Goal: Information Seeking & Learning: Learn about a topic

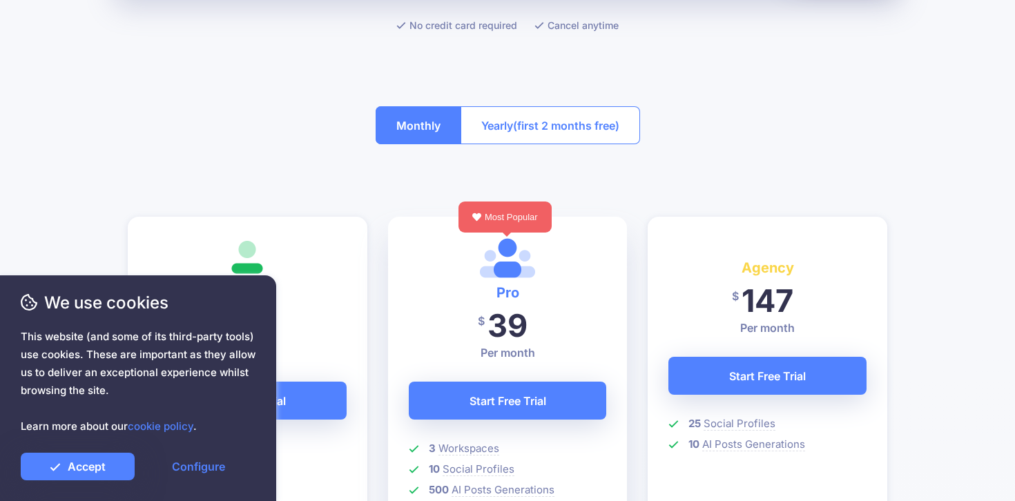
scroll to position [226, 0]
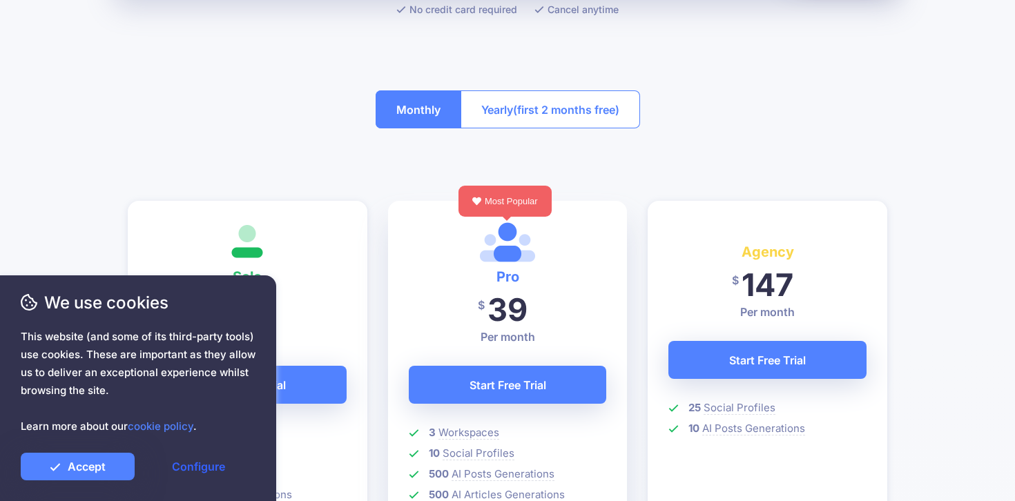
click at [195, 473] on link "Configure" at bounding box center [199, 467] width 114 height 28
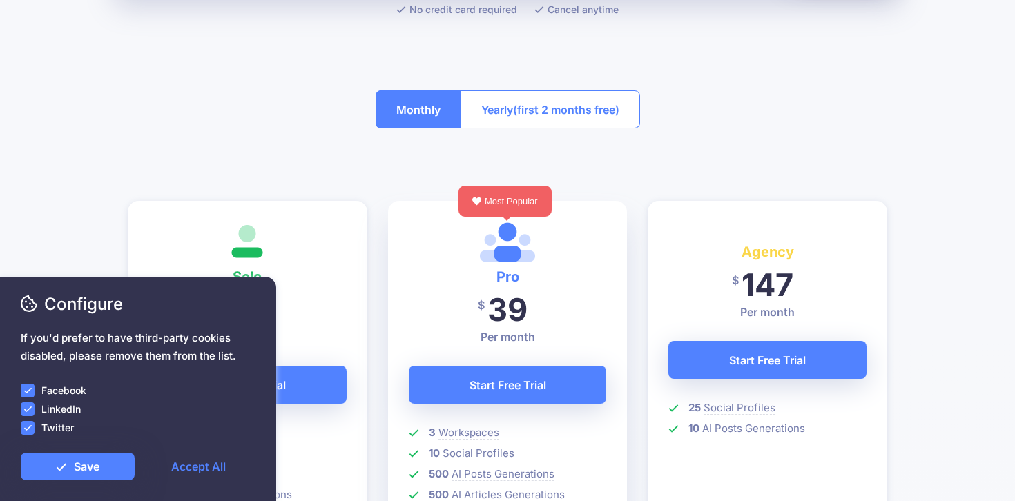
click at [73, 389] on label "Facebook" at bounding box center [63, 391] width 45 height 16
click at [26, 394] on ins at bounding box center [28, 391] width 14 height 14
click at [26, 405] on ins at bounding box center [28, 410] width 14 height 14
click at [26, 424] on ins at bounding box center [28, 428] width 14 height 14
click at [52, 465] on link "Save" at bounding box center [78, 467] width 114 height 28
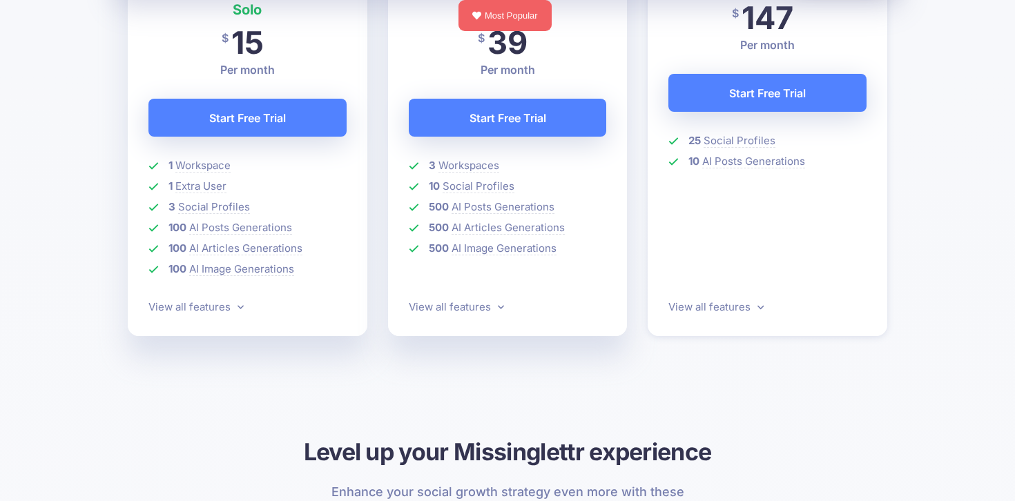
scroll to position [462, 0]
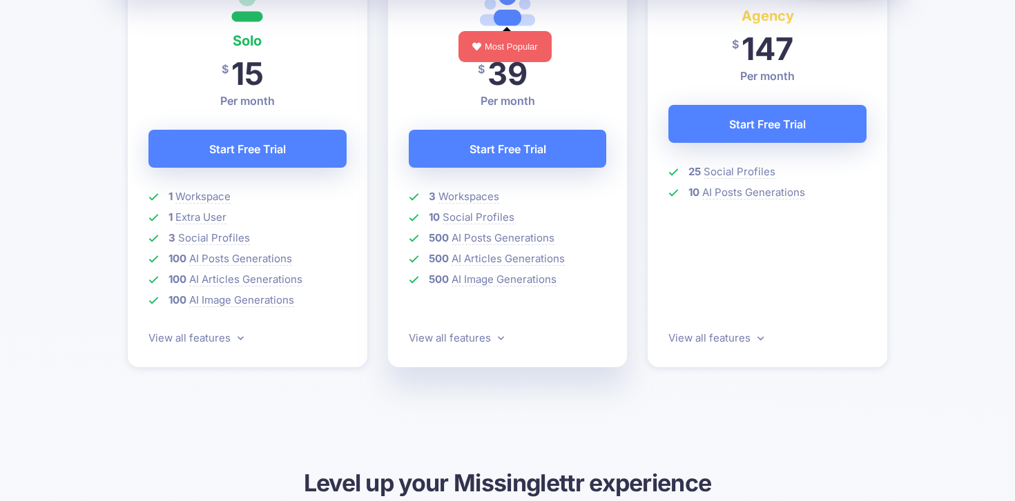
click at [233, 336] on span "If you'd prefer to have third-party cookies disabled, please remove them from t…" at bounding box center [138, 347] width 235 height 36
click at [180, 342] on span "If you'd prefer to have third-party cookies disabled, please remove them from t…" at bounding box center [138, 347] width 235 height 36
click at [477, 338] on link "View all features" at bounding box center [456, 337] width 95 height 13
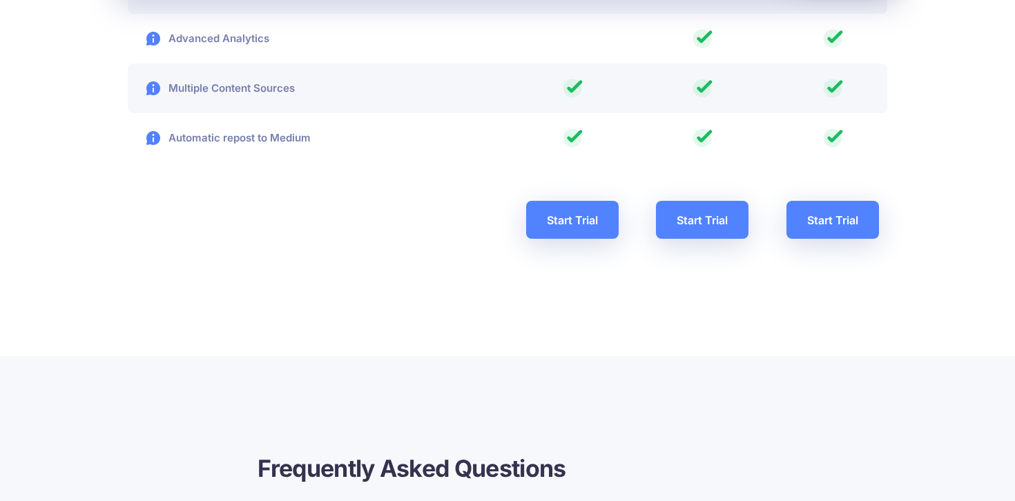
scroll to position [2606, 0]
